Goal: Task Accomplishment & Management: Manage account settings

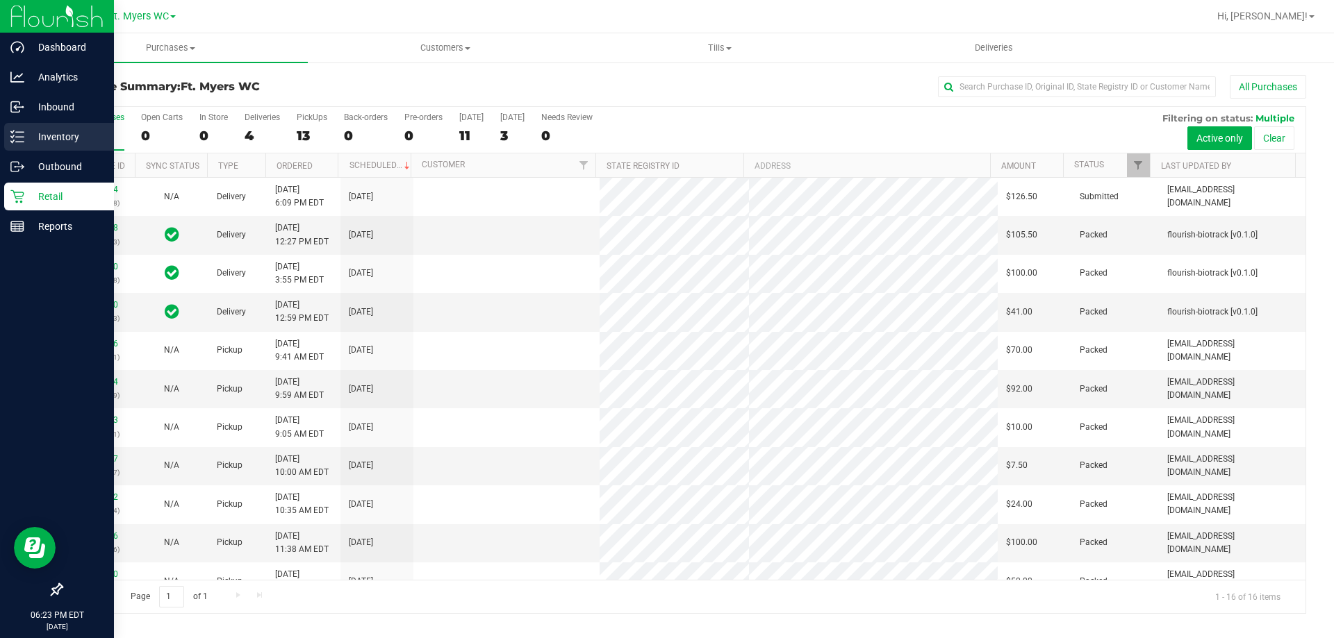
drag, startPoint x: 0, startPoint y: 0, endPoint x: 10, endPoint y: 131, distance: 131.7
click at [10, 131] on div "Inventory" at bounding box center [59, 137] width 110 height 28
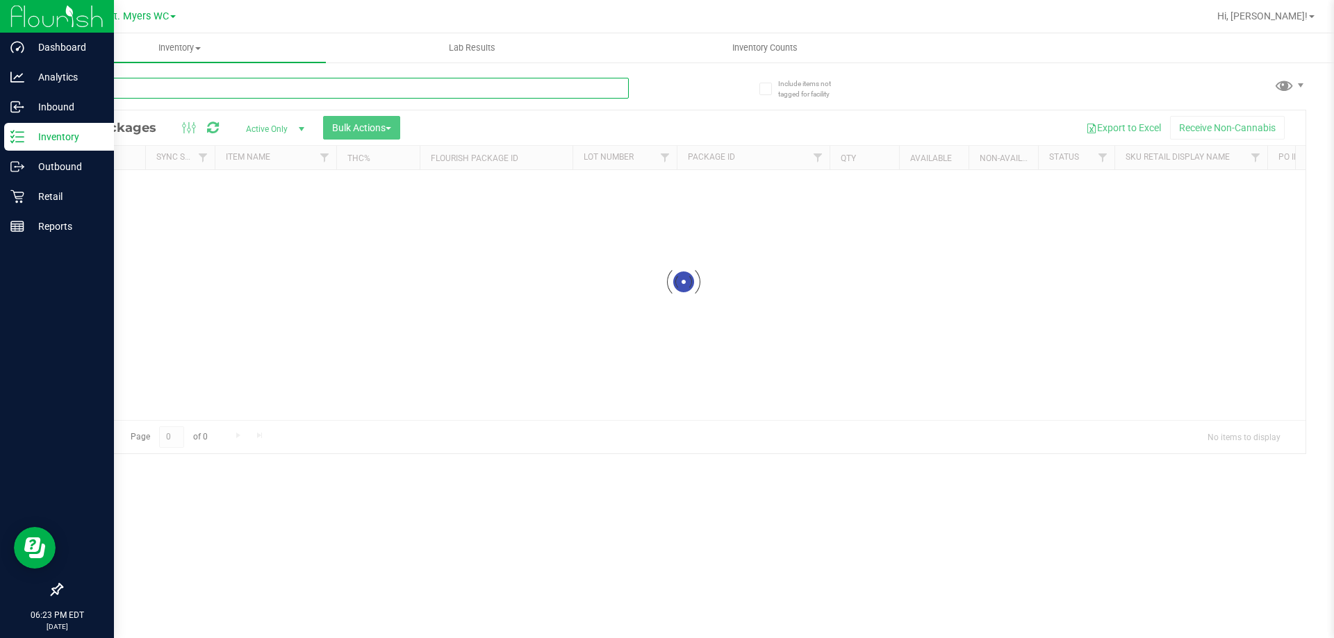
drag, startPoint x: 194, startPoint y: 82, endPoint x: 185, endPoint y: 94, distance: 15.4
click at [194, 82] on input "text" at bounding box center [344, 88] width 567 height 21
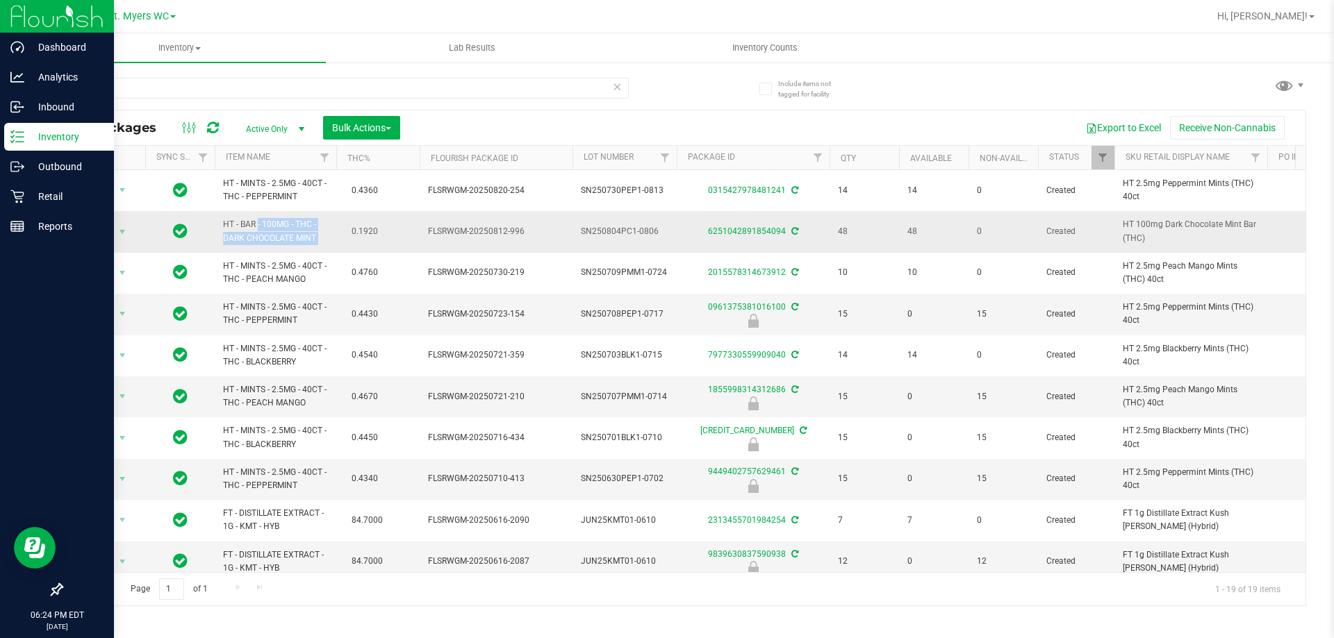
drag, startPoint x: 342, startPoint y: 231, endPoint x: 217, endPoint y: 223, distance: 124.6
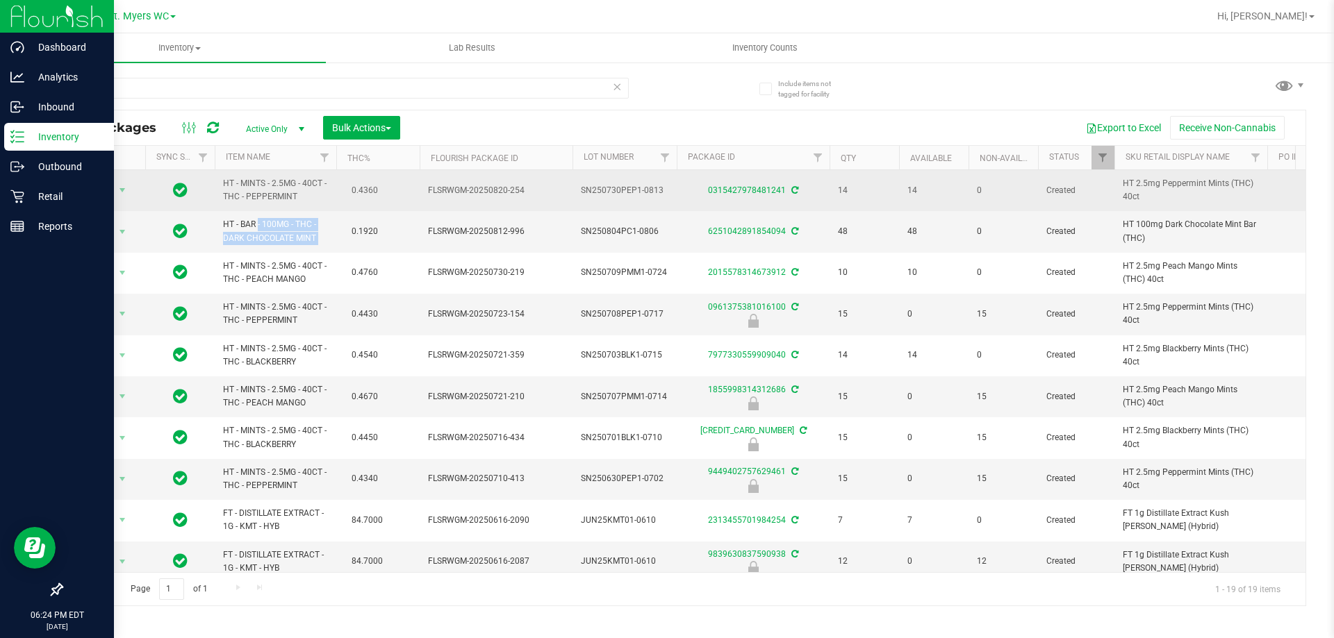
copy td "HT - BAR - 100MG - THC - DARK CHOCOLATE MINT"
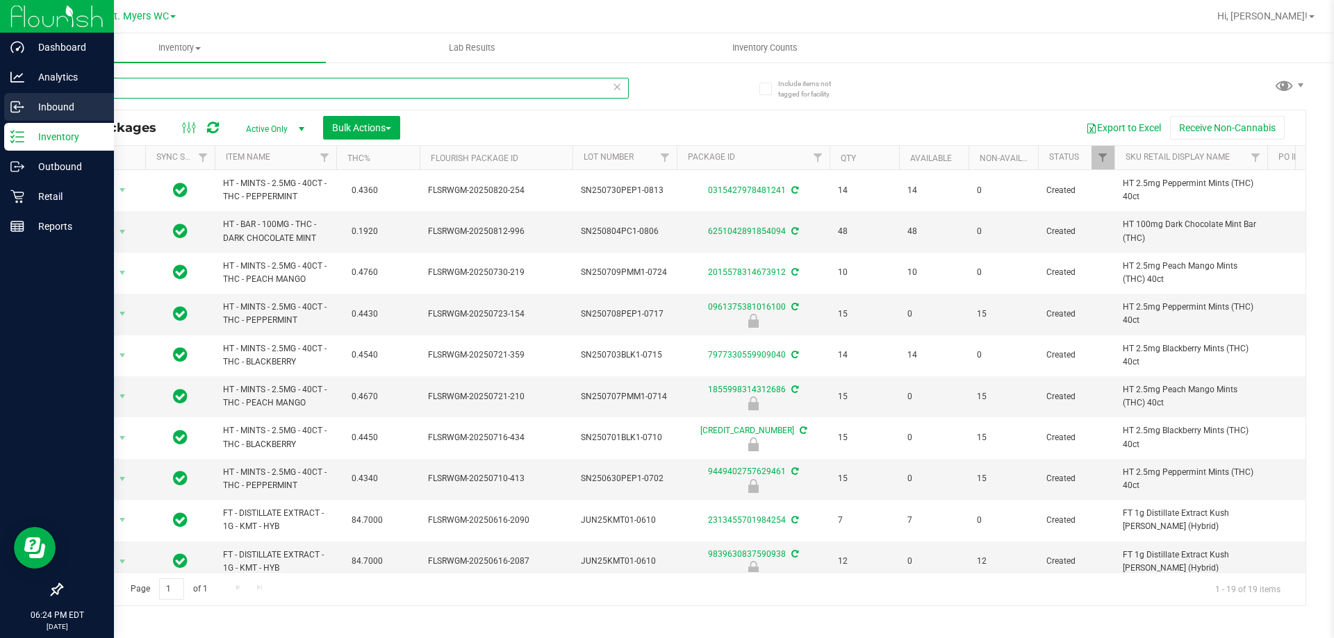
drag, startPoint x: 192, startPoint y: 85, endPoint x: 0, endPoint y: 108, distance: 193.1
click at [0, 108] on div "Dashboard Analytics Inbound Inventory Outbound Retail Reports 06:24 PM EDT [DAT…" at bounding box center [667, 319] width 1334 height 638
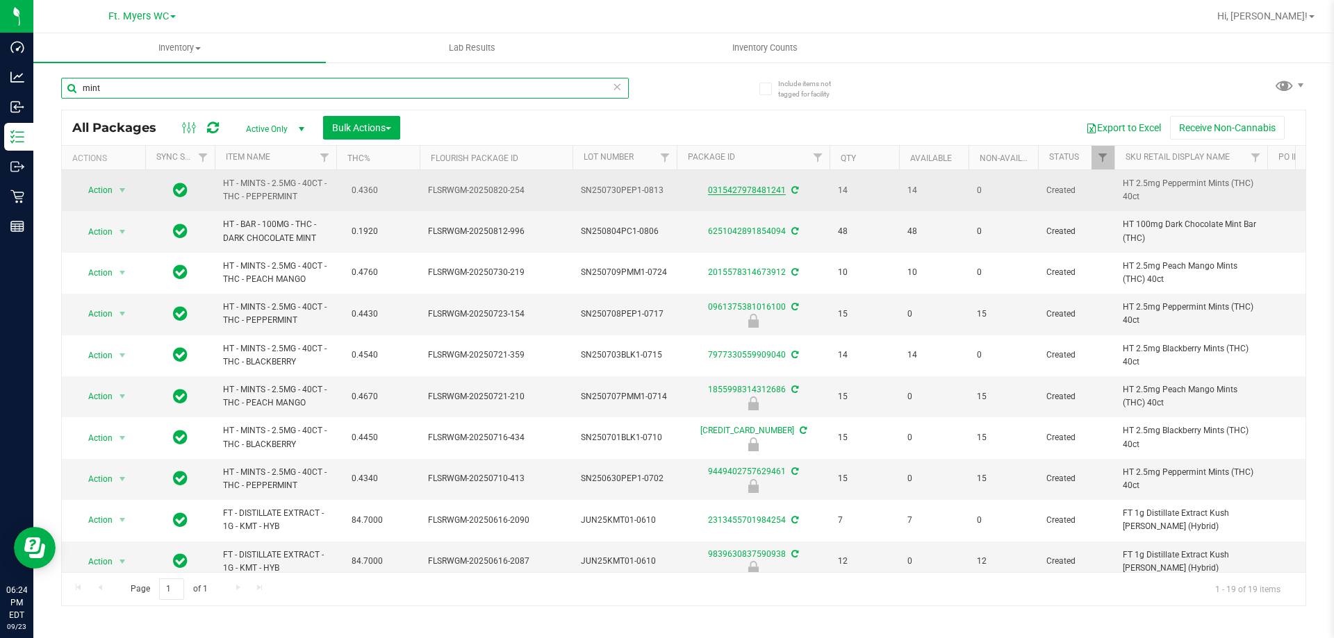
paste input "HT - BAR - 100MG - THC - DARK CHOCOLATE MINT"
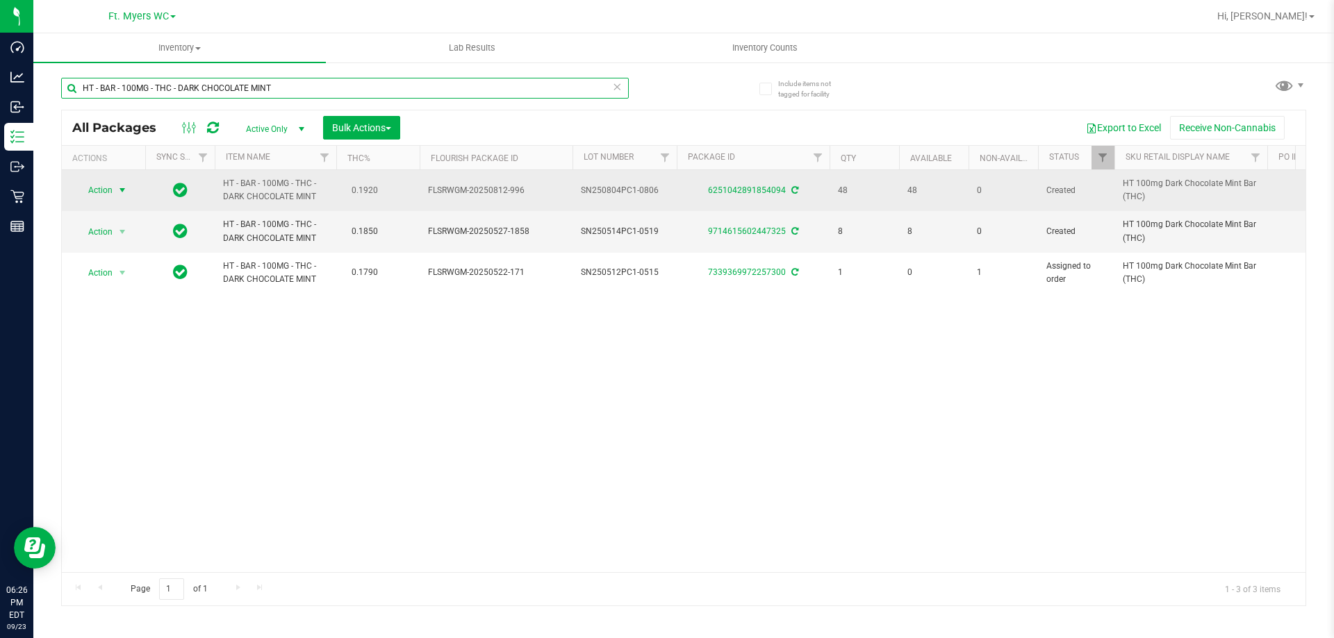
type input "HT - BAR - 100MG - THC - DARK CHOCOLATE MINT"
click at [114, 199] on span "select" at bounding box center [122, 190] width 17 height 19
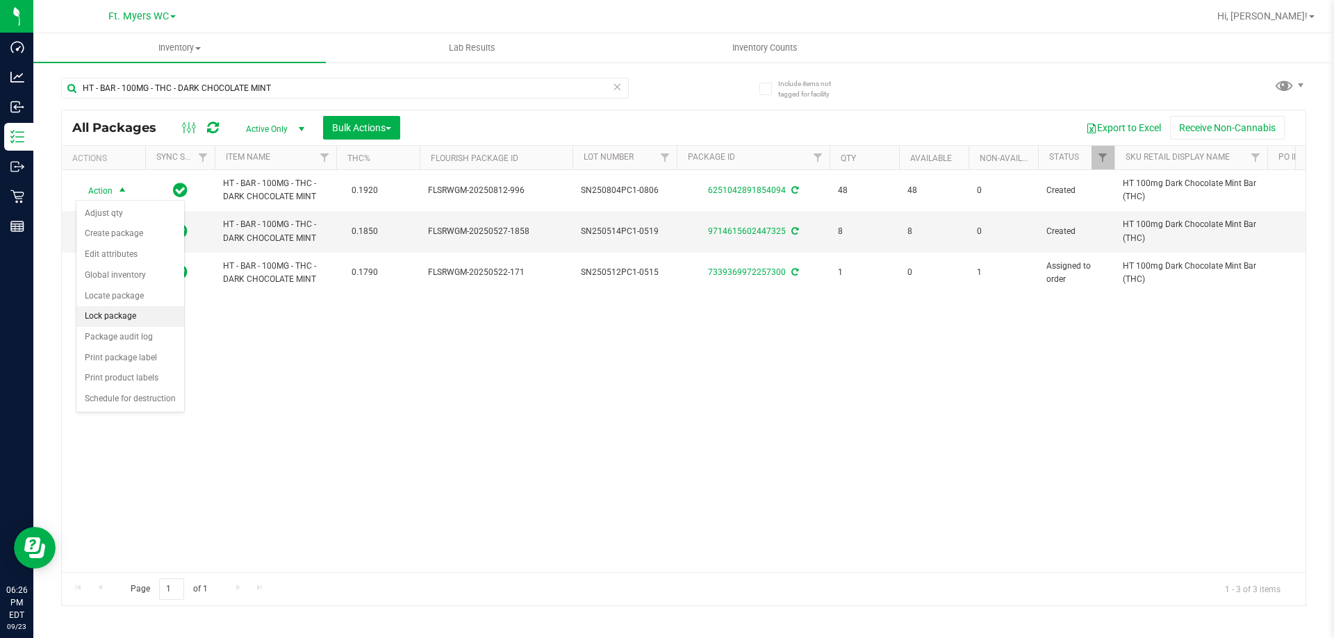
click at [151, 324] on li "Lock package" at bounding box center [130, 316] width 108 height 21
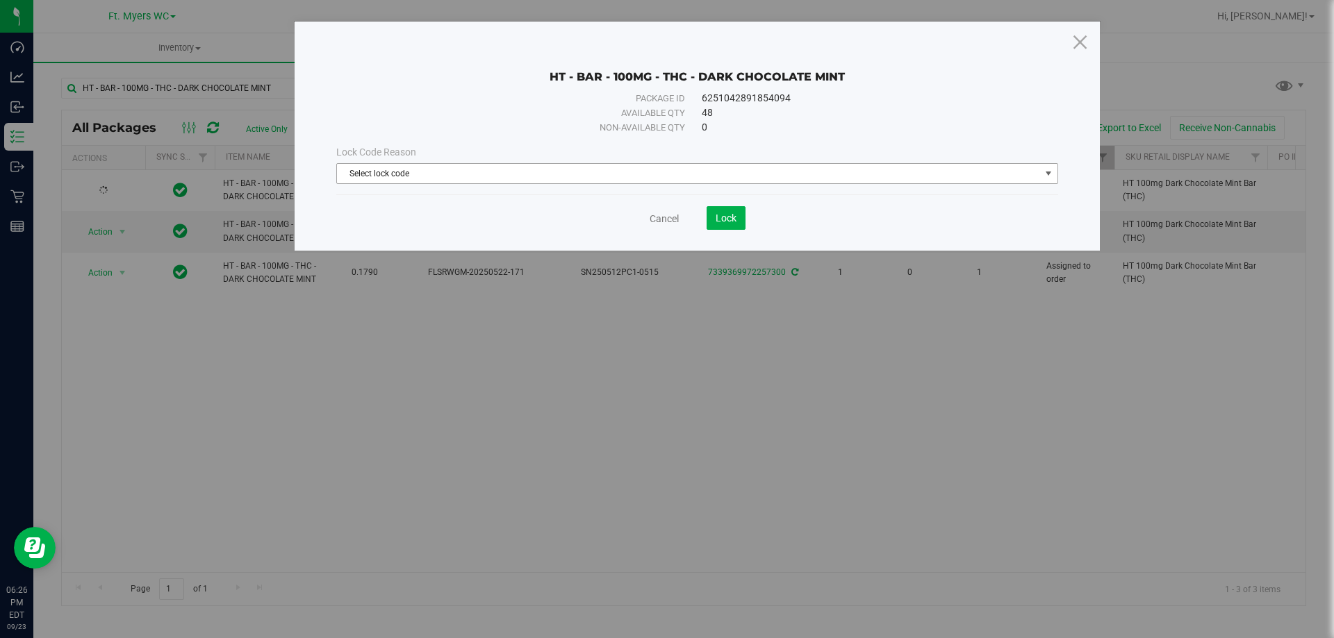
click at [667, 181] on span "Select lock code" at bounding box center [688, 173] width 703 height 19
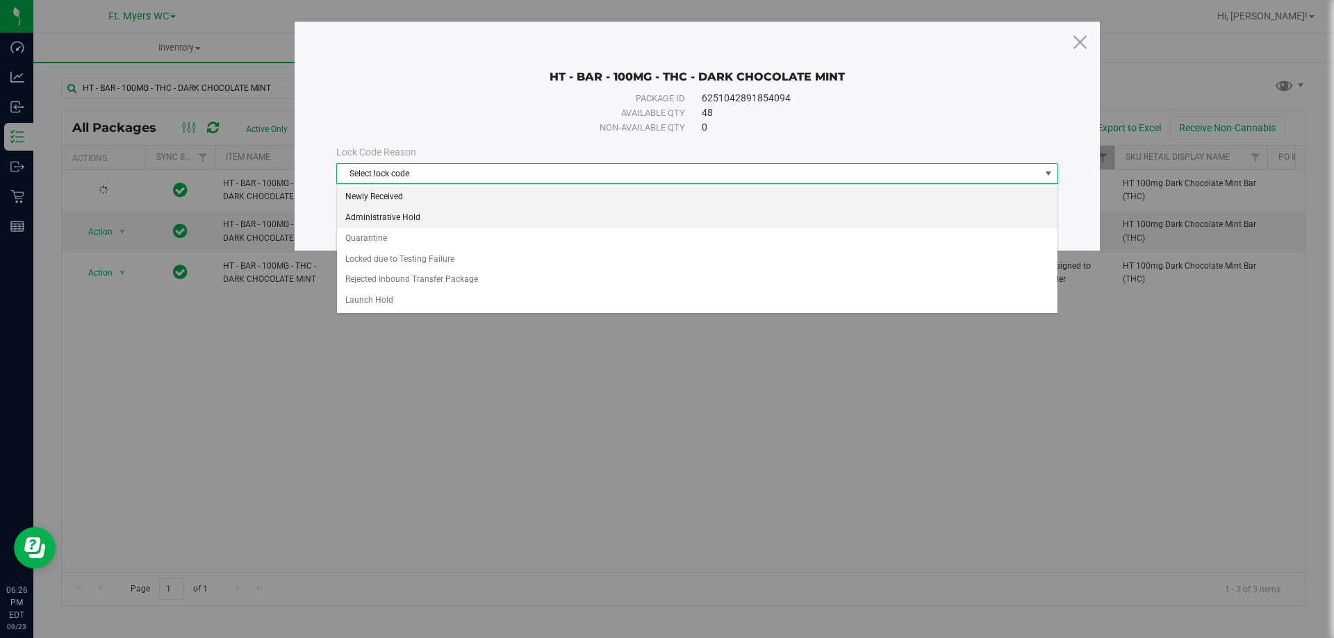
click at [575, 204] on li "Newly Received" at bounding box center [697, 197] width 720 height 21
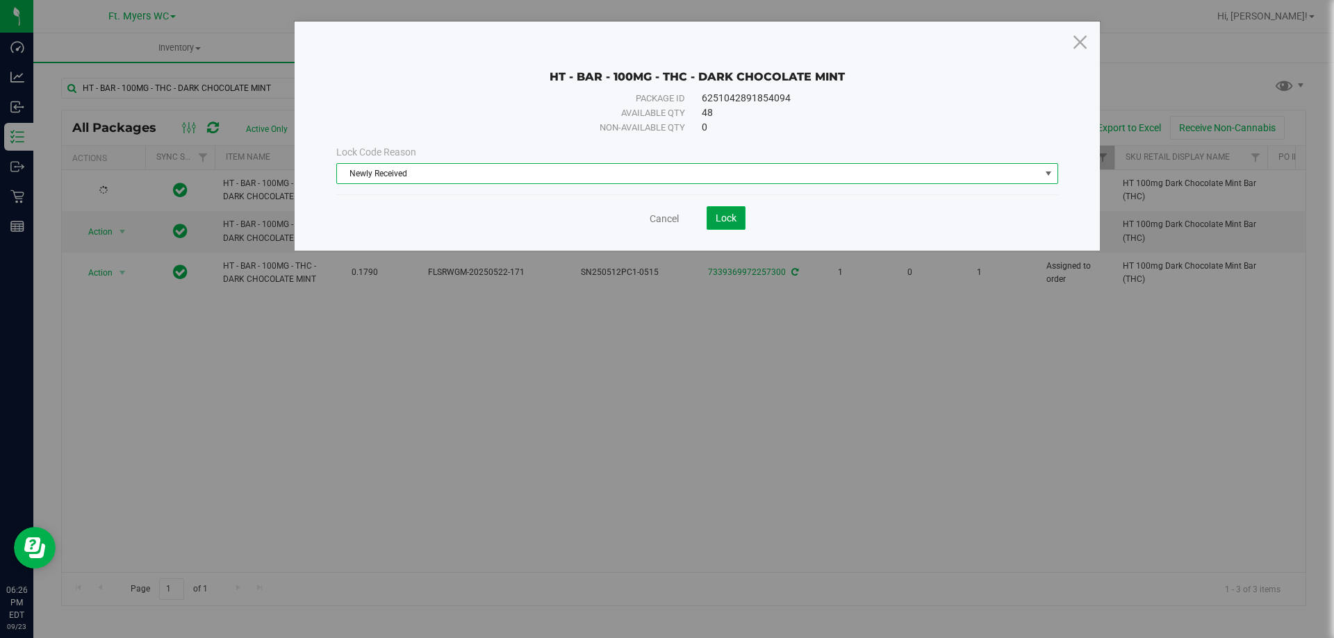
click at [728, 214] on span "Lock" at bounding box center [725, 218] width 21 height 11
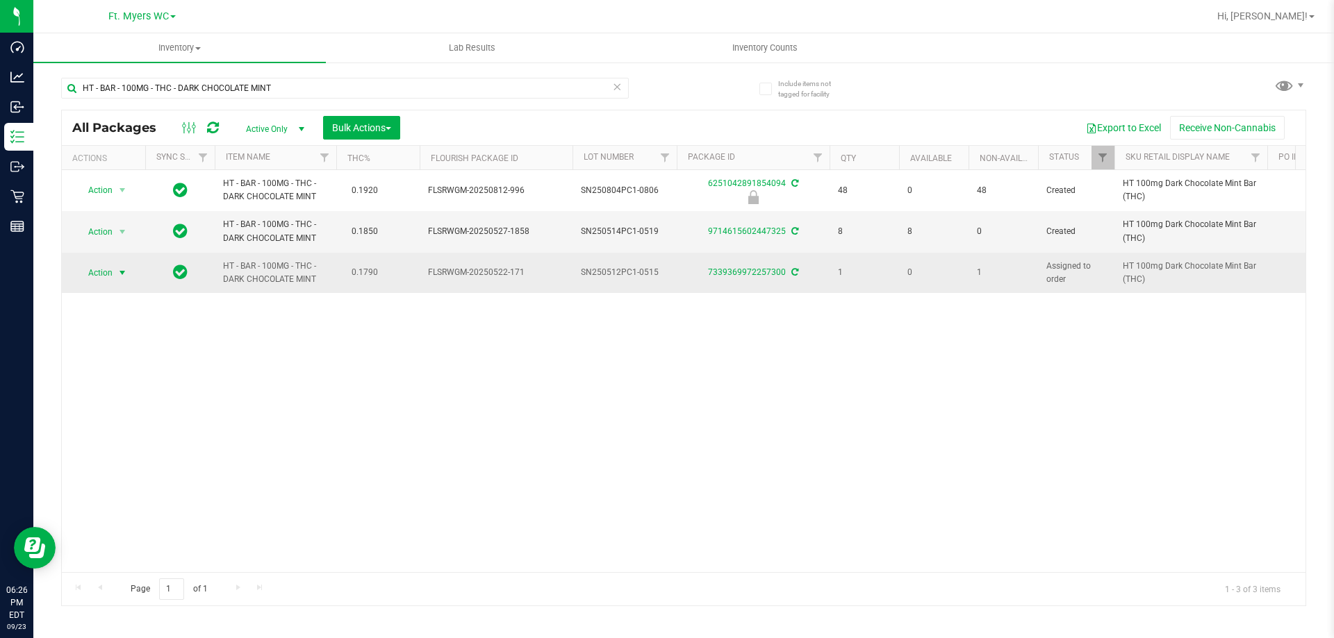
click at [96, 264] on span "Action" at bounding box center [95, 272] width 38 height 19
click at [795, 272] on icon at bounding box center [794, 272] width 7 height 8
click at [796, 272] on icon at bounding box center [794, 272] width 7 height 8
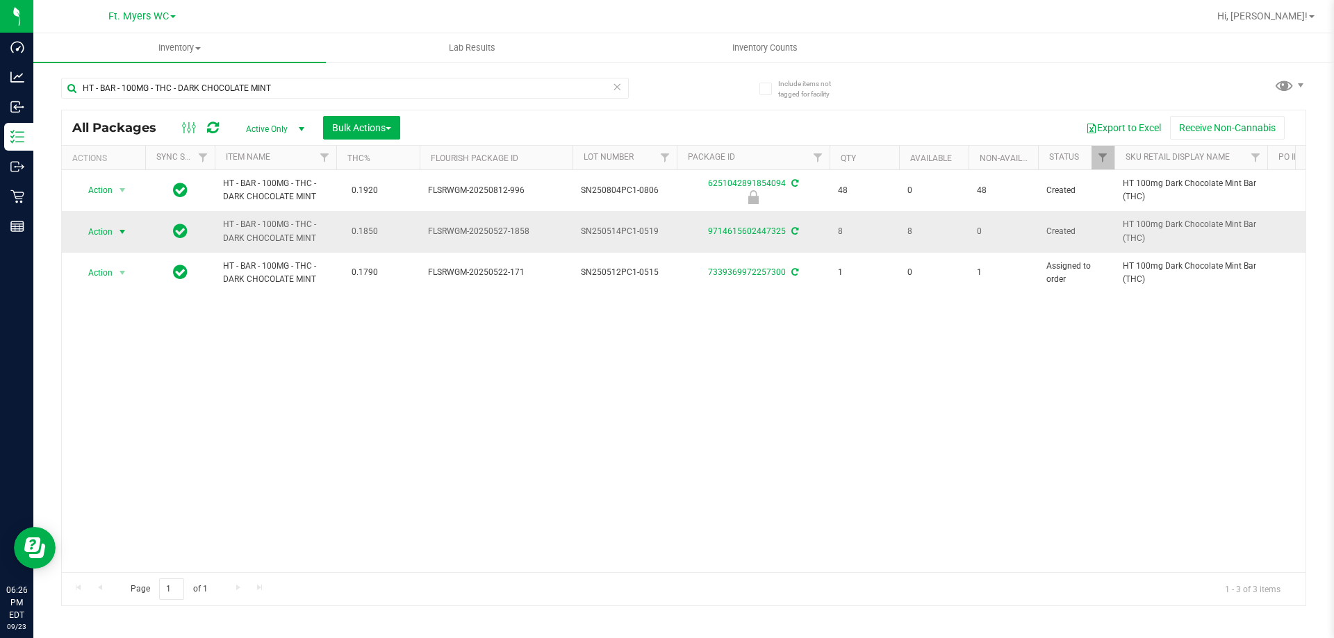
click at [114, 232] on span "select" at bounding box center [122, 231] width 17 height 19
click at [128, 247] on li "Adjust qty" at bounding box center [130, 254] width 108 height 21
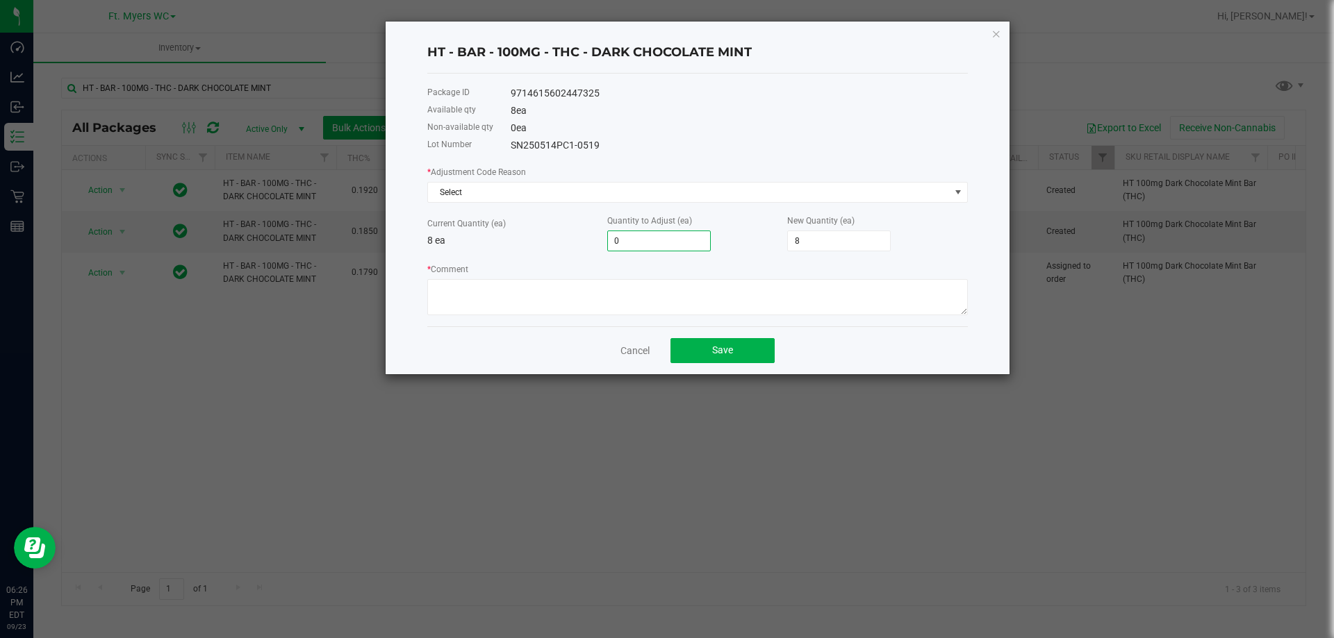
type input "1"
type input "9"
type input "1"
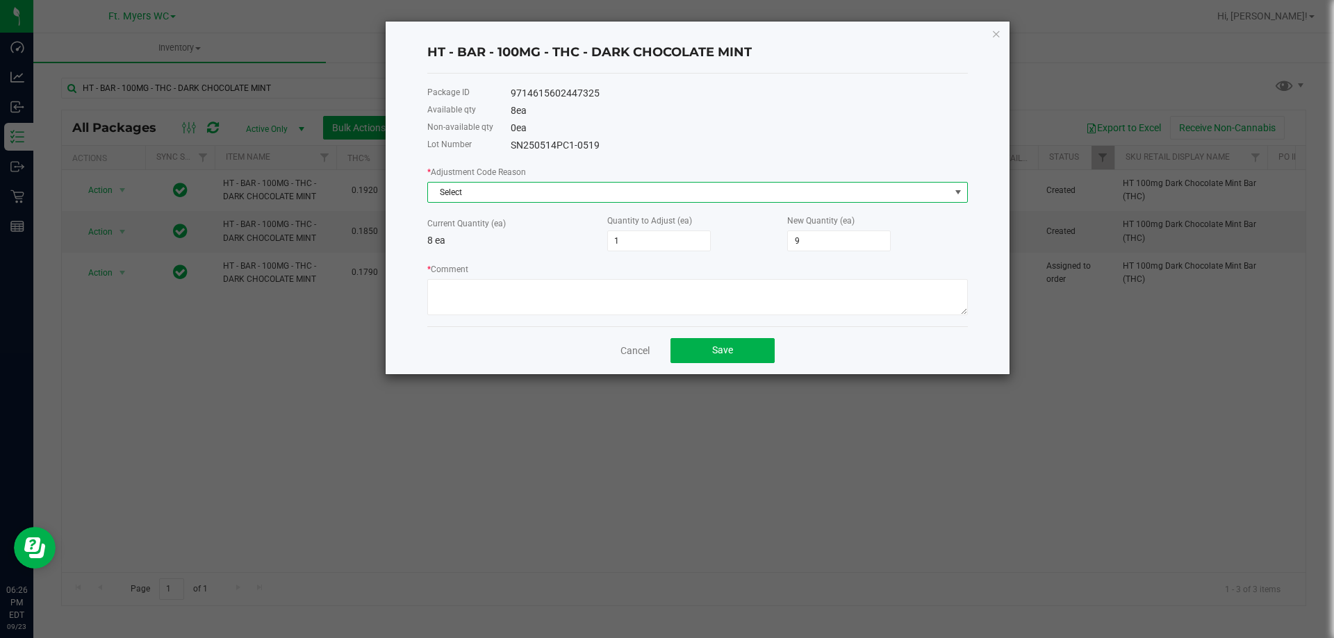
click at [586, 193] on span "Select" at bounding box center [689, 192] width 522 height 19
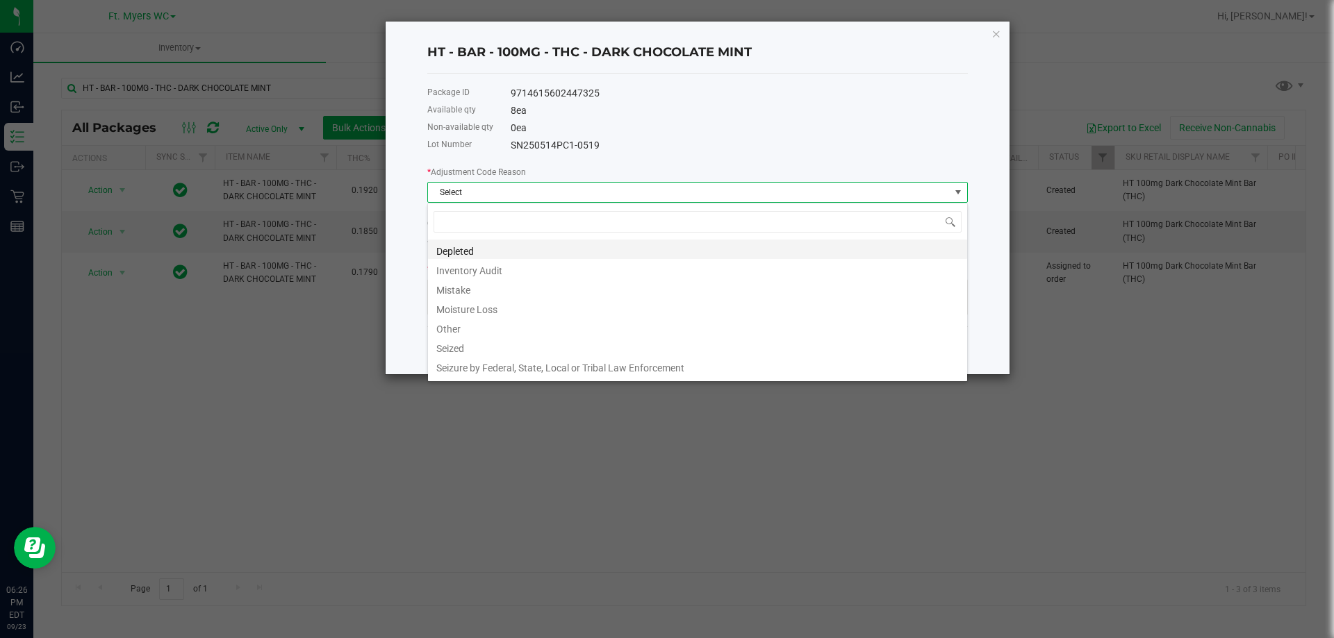
scroll to position [21, 540]
click at [517, 290] on li "Mistake" at bounding box center [697, 288] width 539 height 19
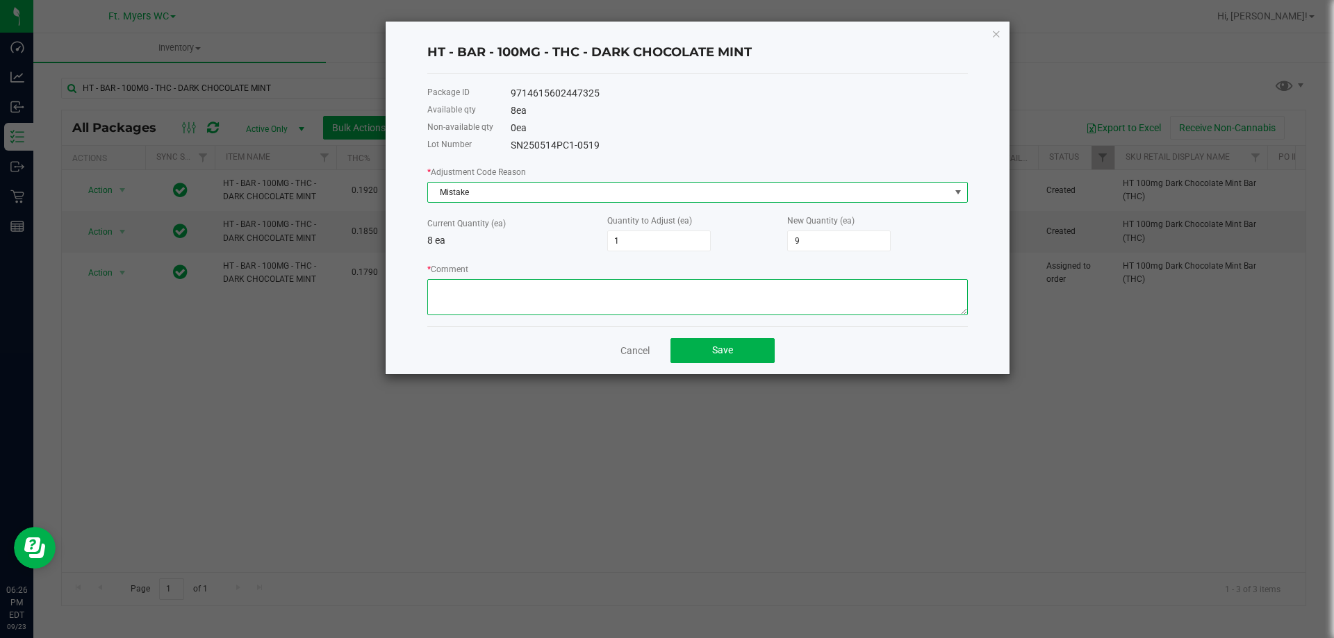
click at [527, 283] on textarea "* Comment" at bounding box center [697, 297] width 540 height 36
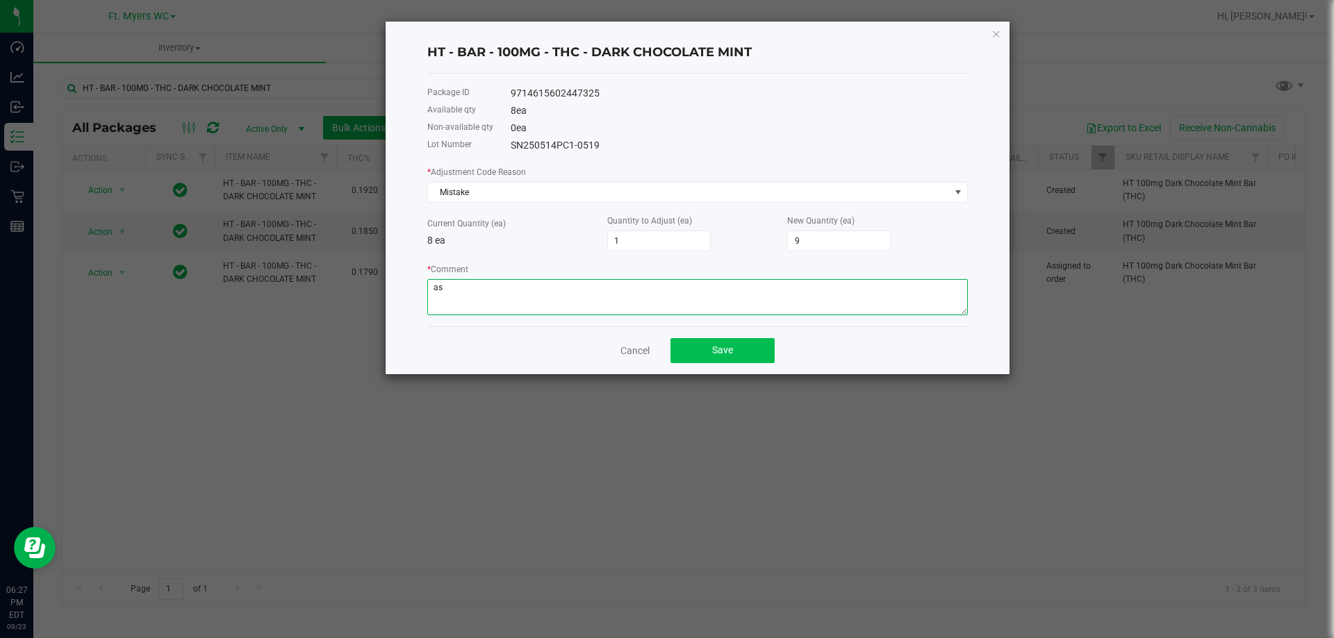
type textarea "as"
click at [682, 357] on button "Save" at bounding box center [722, 350] width 104 height 25
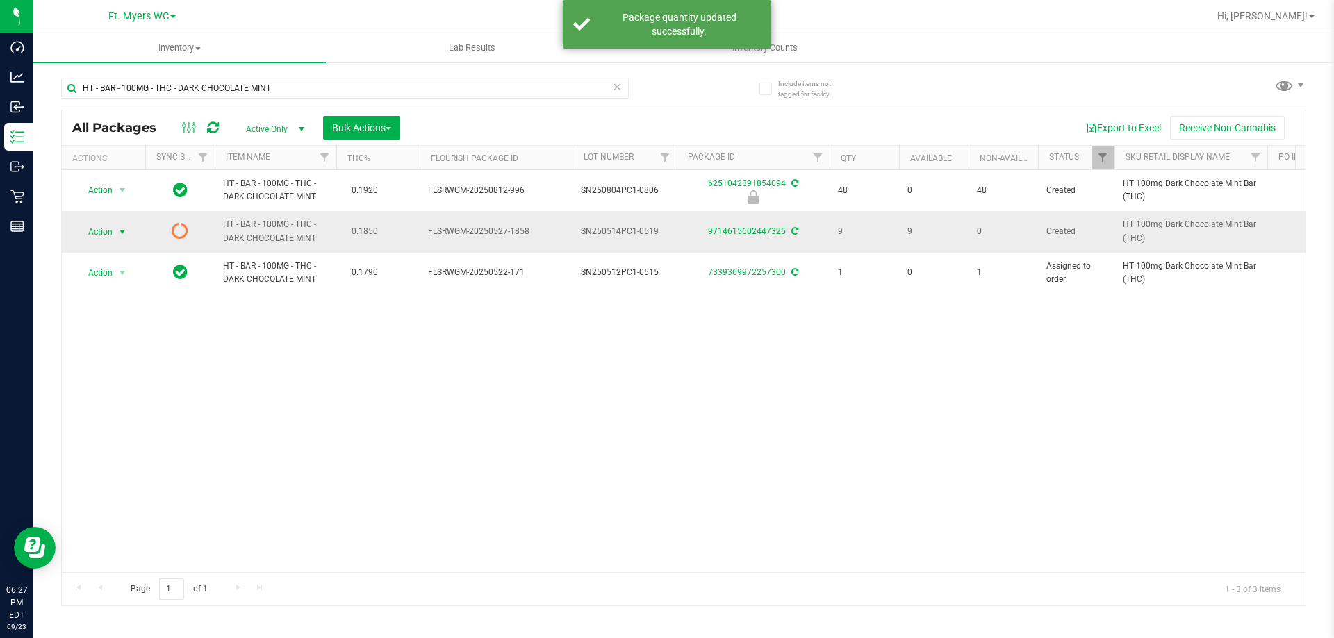
click at [102, 229] on span "Action" at bounding box center [95, 231] width 38 height 19
click at [147, 353] on li "Print product labels" at bounding box center [120, 367] width 89 height 38
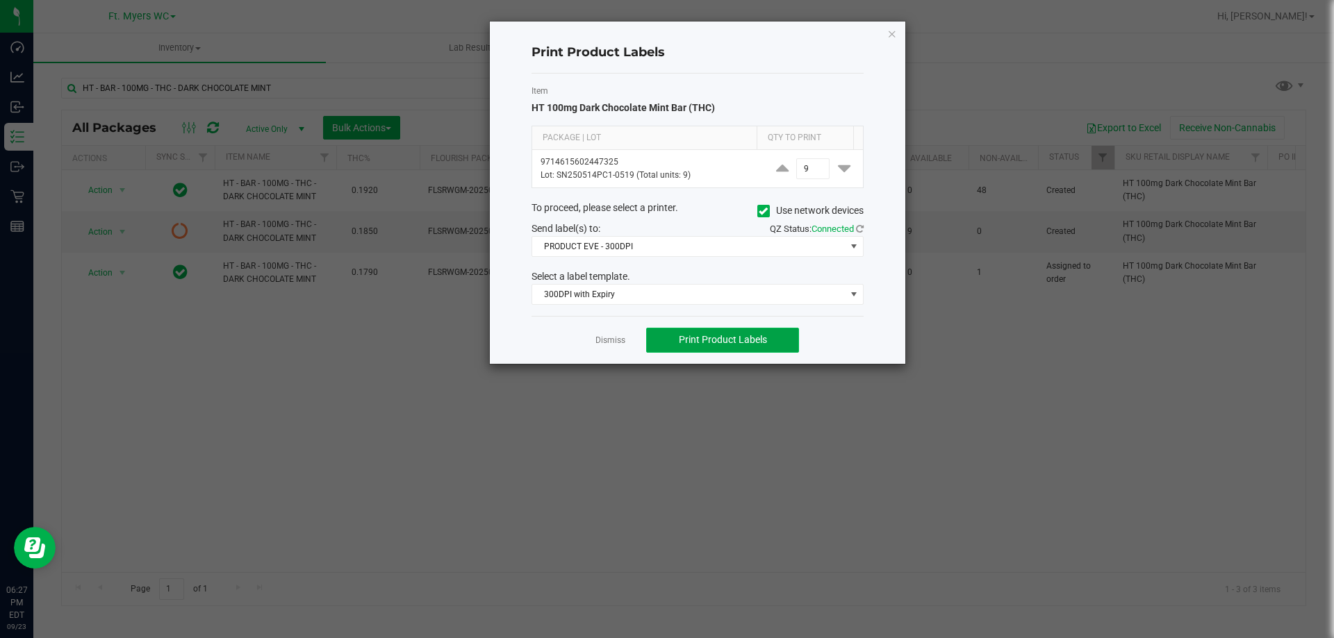
click at [708, 345] on span "Print Product Labels" at bounding box center [723, 339] width 88 height 11
click at [604, 340] on link "Dismiss" at bounding box center [610, 341] width 30 height 12
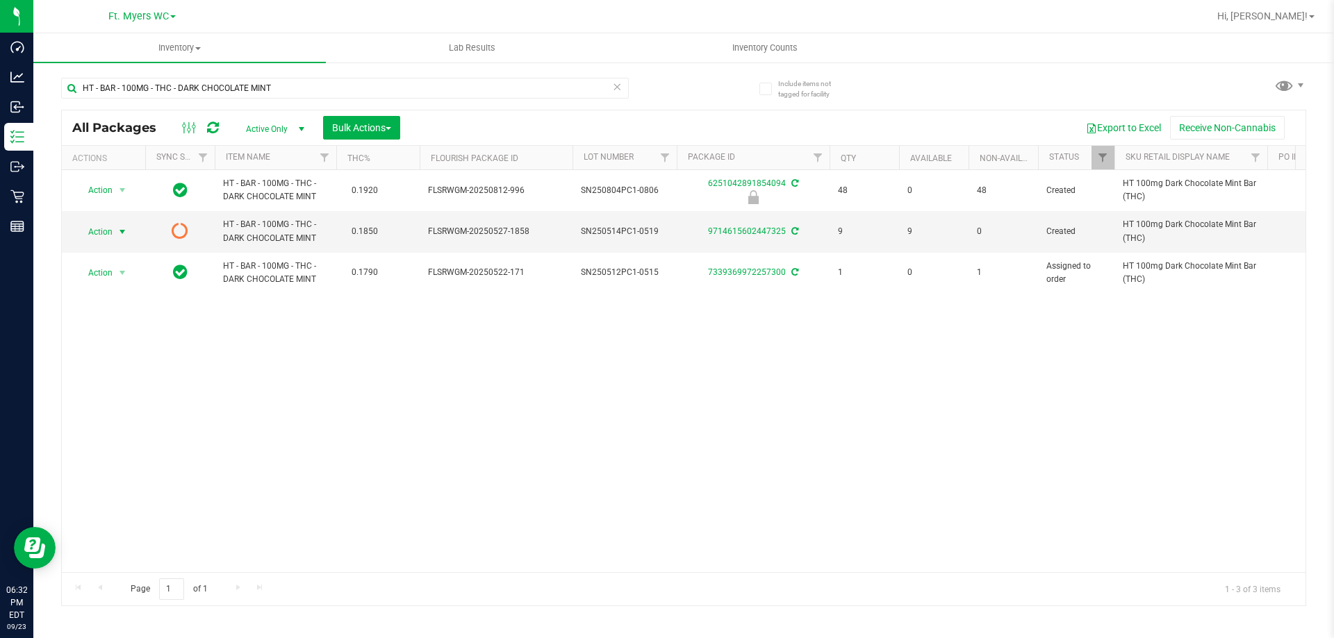
click at [362, 101] on div "HT - BAR - 100MG - THC - DARK CHOCOLATE MINT" at bounding box center [344, 94] width 567 height 32
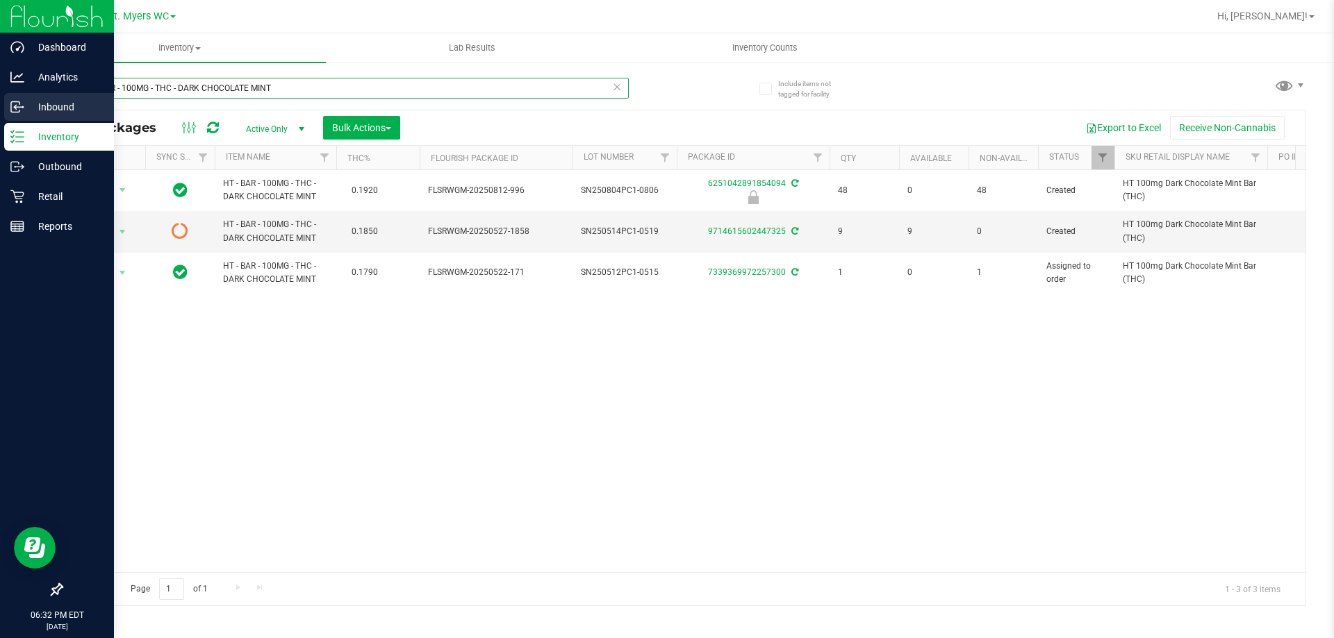
drag, startPoint x: 362, startPoint y: 97, endPoint x: 0, endPoint y: 96, distance: 361.9
click at [0, 96] on div "Dashboard Analytics Inbound Inventory Outbound Retail Reports 06:32 PM EDT [DAT…" at bounding box center [667, 319] width 1334 height 638
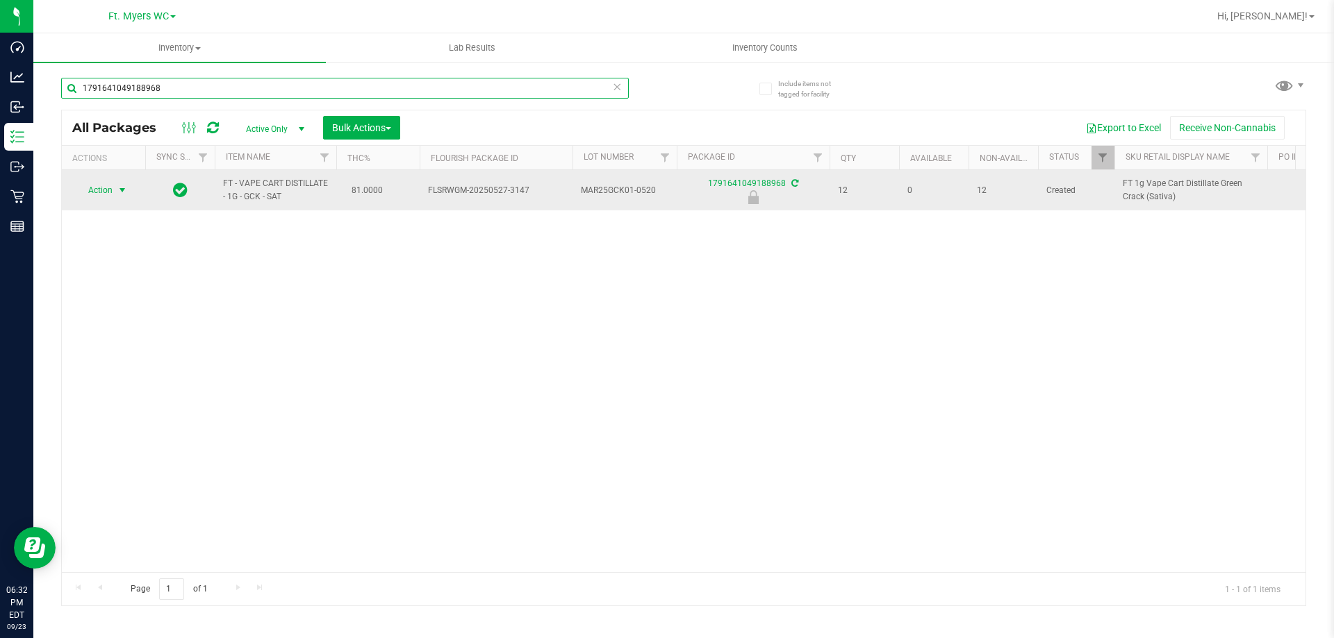
type input "1791641049188968"
click at [113, 191] on span "Action" at bounding box center [95, 190] width 38 height 19
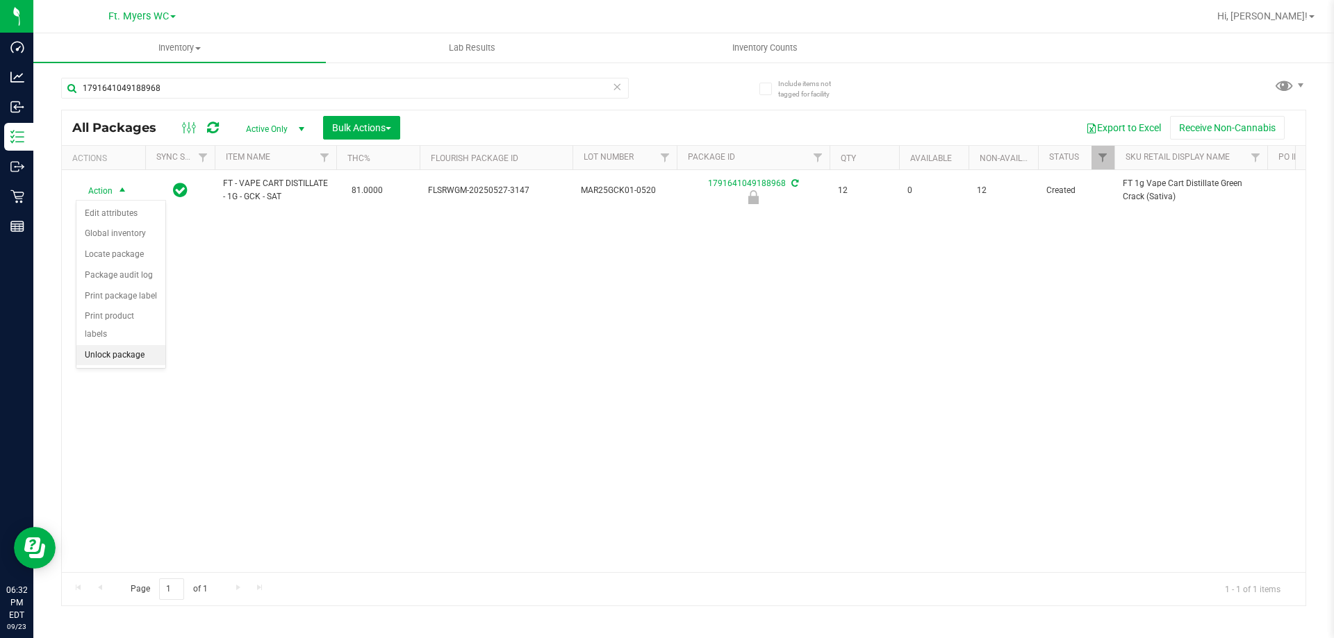
click at [110, 345] on li "Unlock package" at bounding box center [120, 355] width 89 height 21
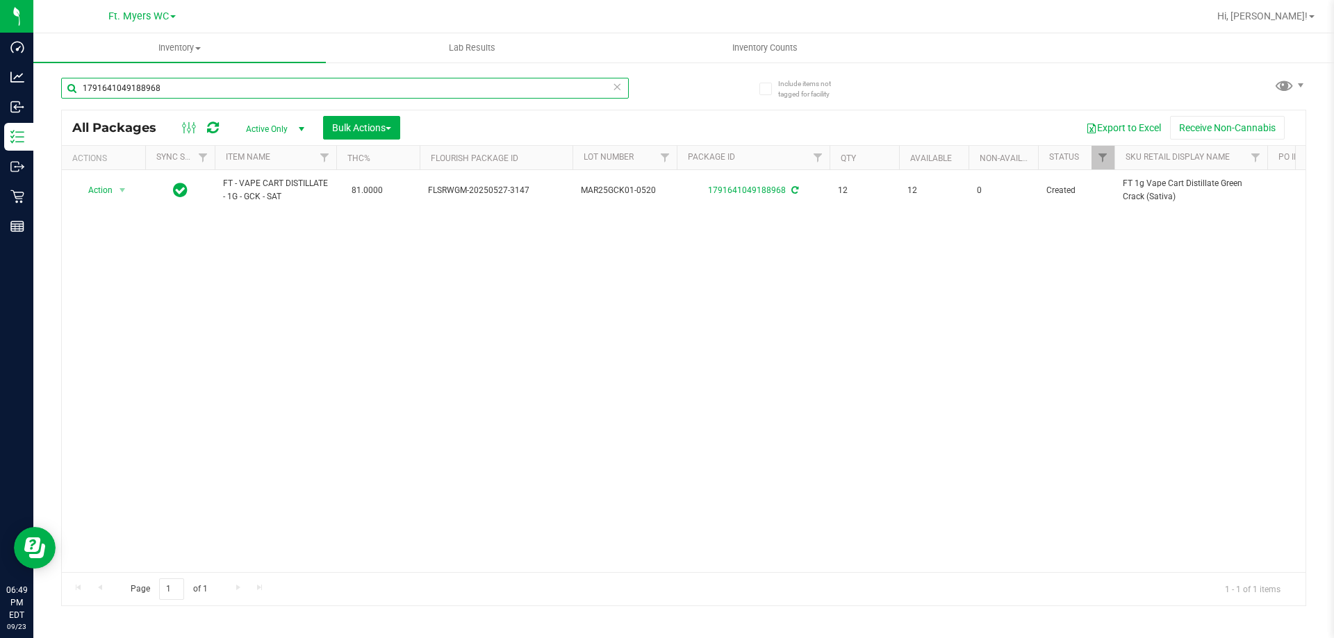
drag, startPoint x: 263, startPoint y: 78, endPoint x: 0, endPoint y: -31, distance: 285.2
click at [0, 0] on html "Dashboard Analytics Inbound Inventory Outbound Retail Reports 06:49 PM EDT [DAT…" at bounding box center [667, 319] width 1334 height 638
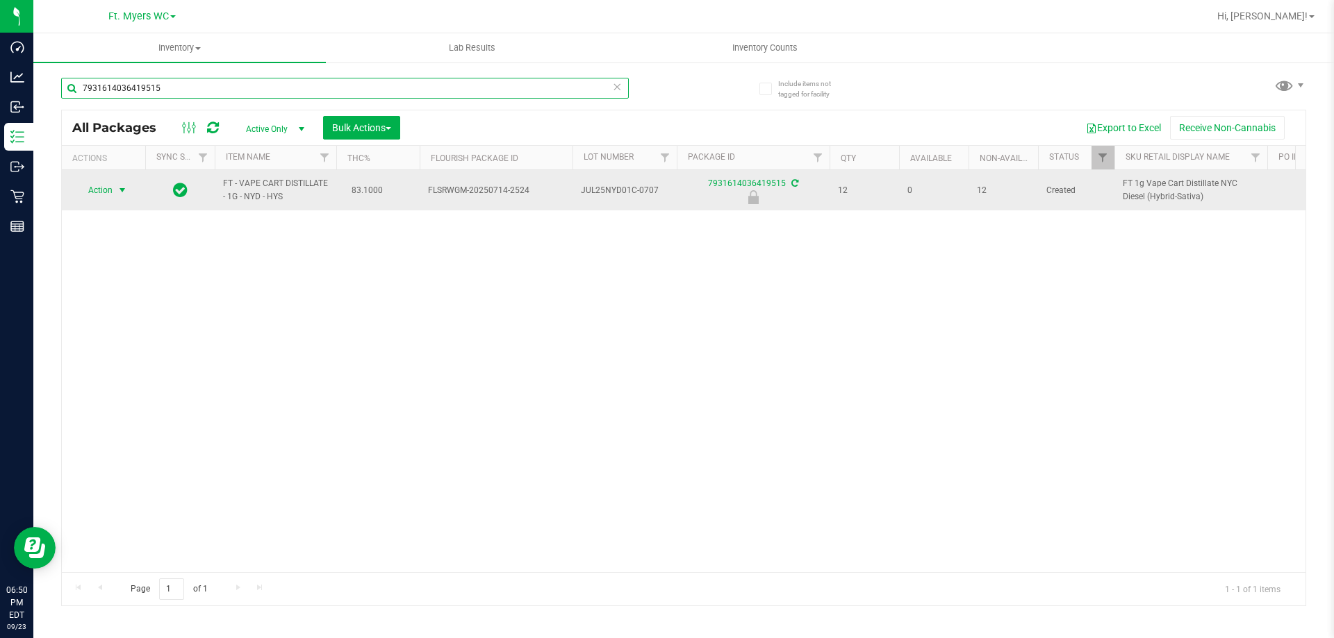
type input "7931614036419515"
click at [118, 190] on span "select" at bounding box center [122, 190] width 11 height 11
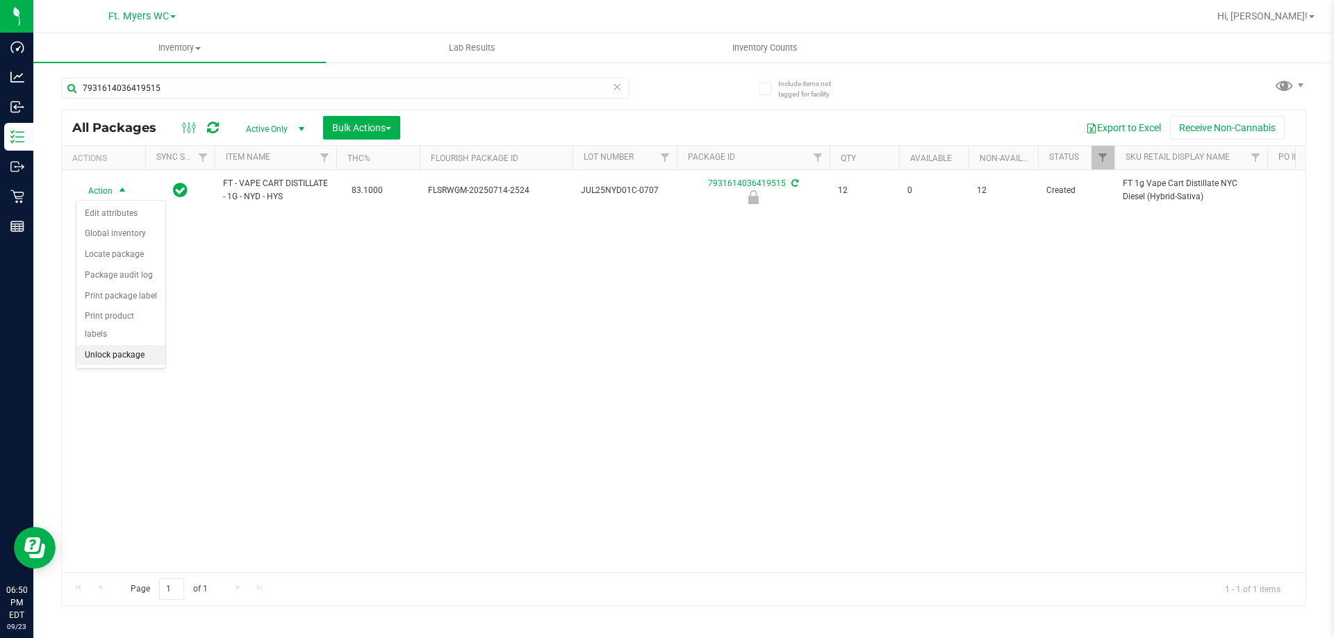
click at [142, 345] on li "Unlock package" at bounding box center [120, 355] width 89 height 21
